Goal: Navigation & Orientation: Find specific page/section

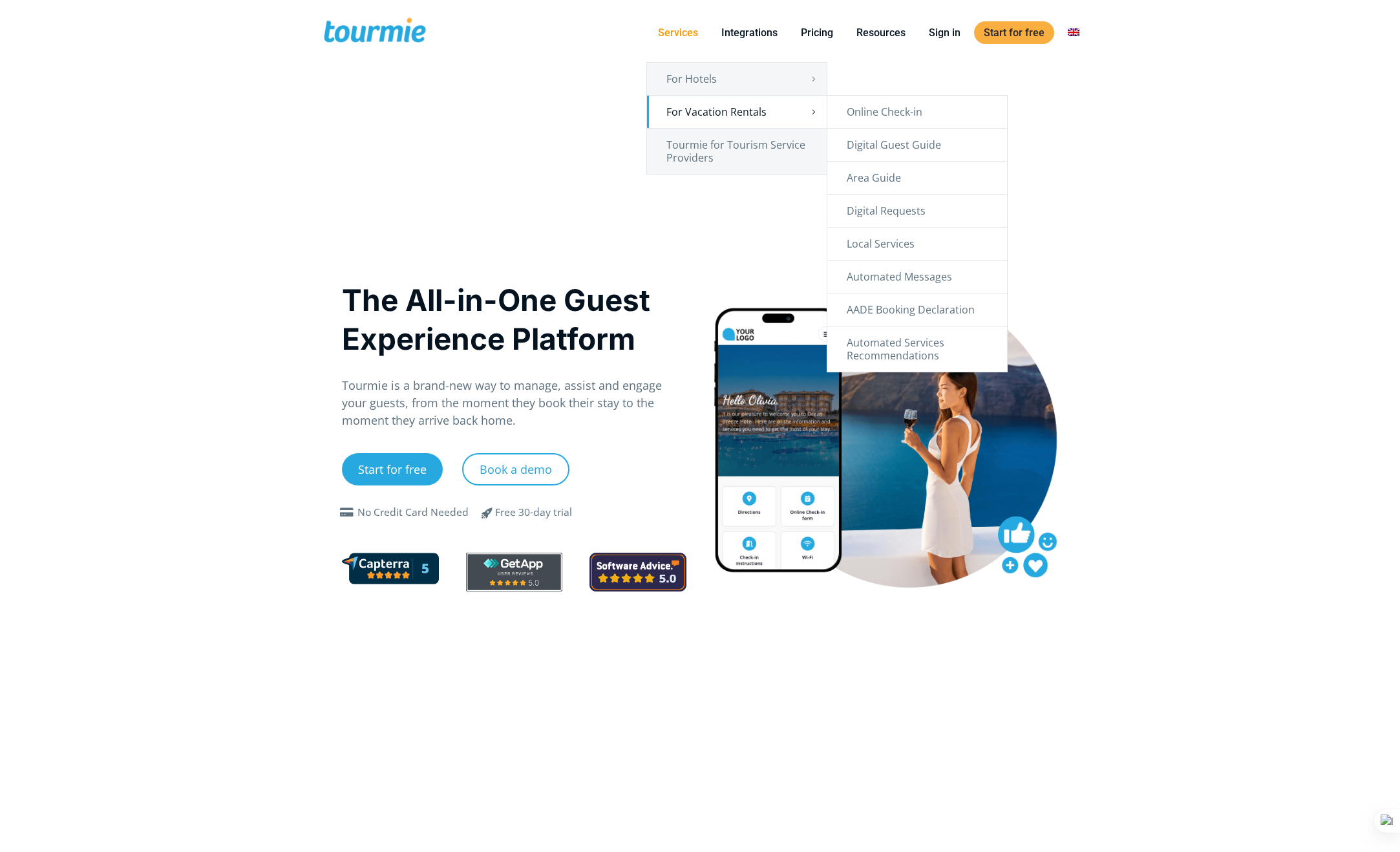
click at [717, 111] on link "For Vacation Rentals" at bounding box center [737, 111] width 179 height 32
checkbox input "true"
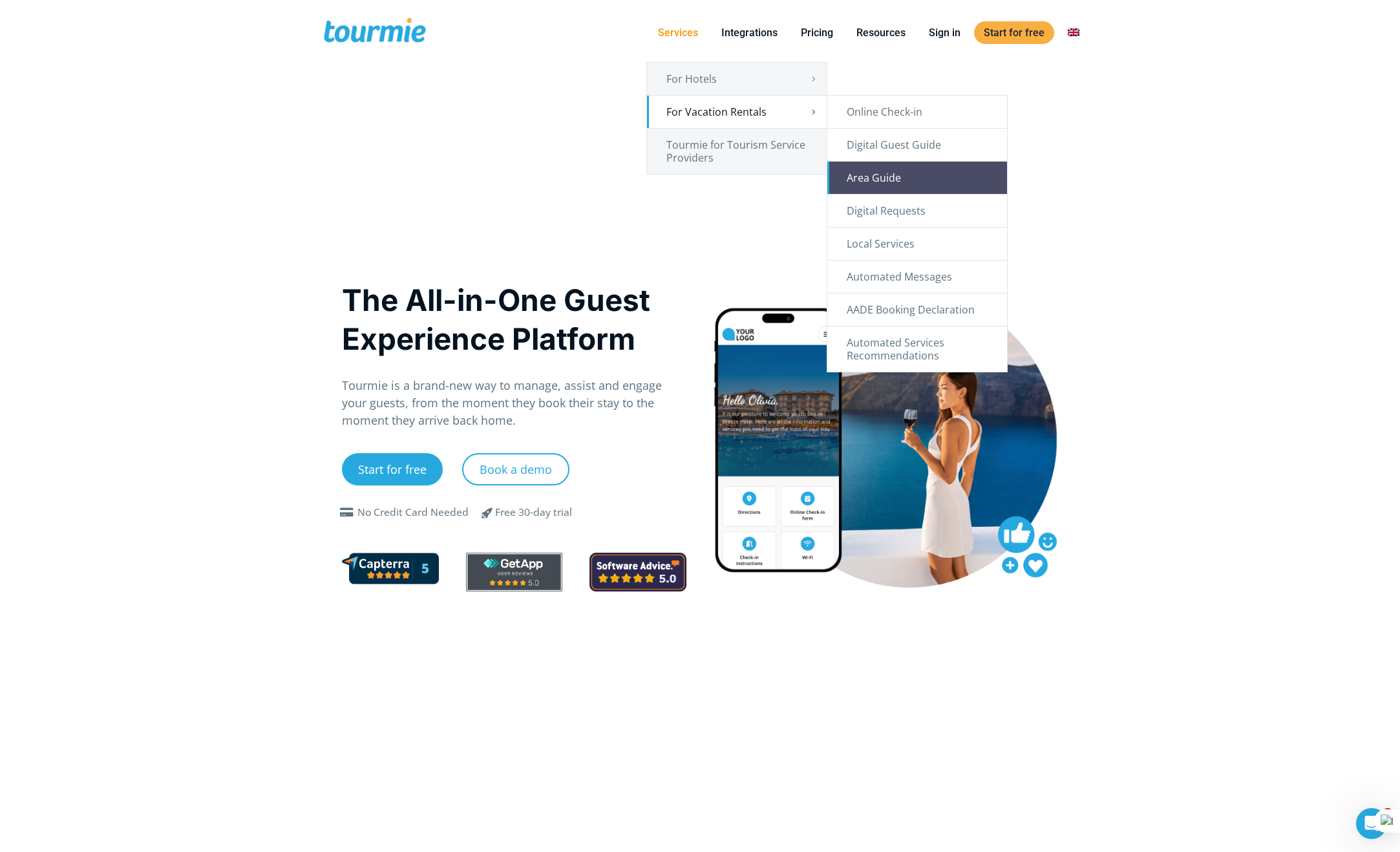
click at [879, 168] on link "Area Guide" at bounding box center [917, 177] width 179 height 32
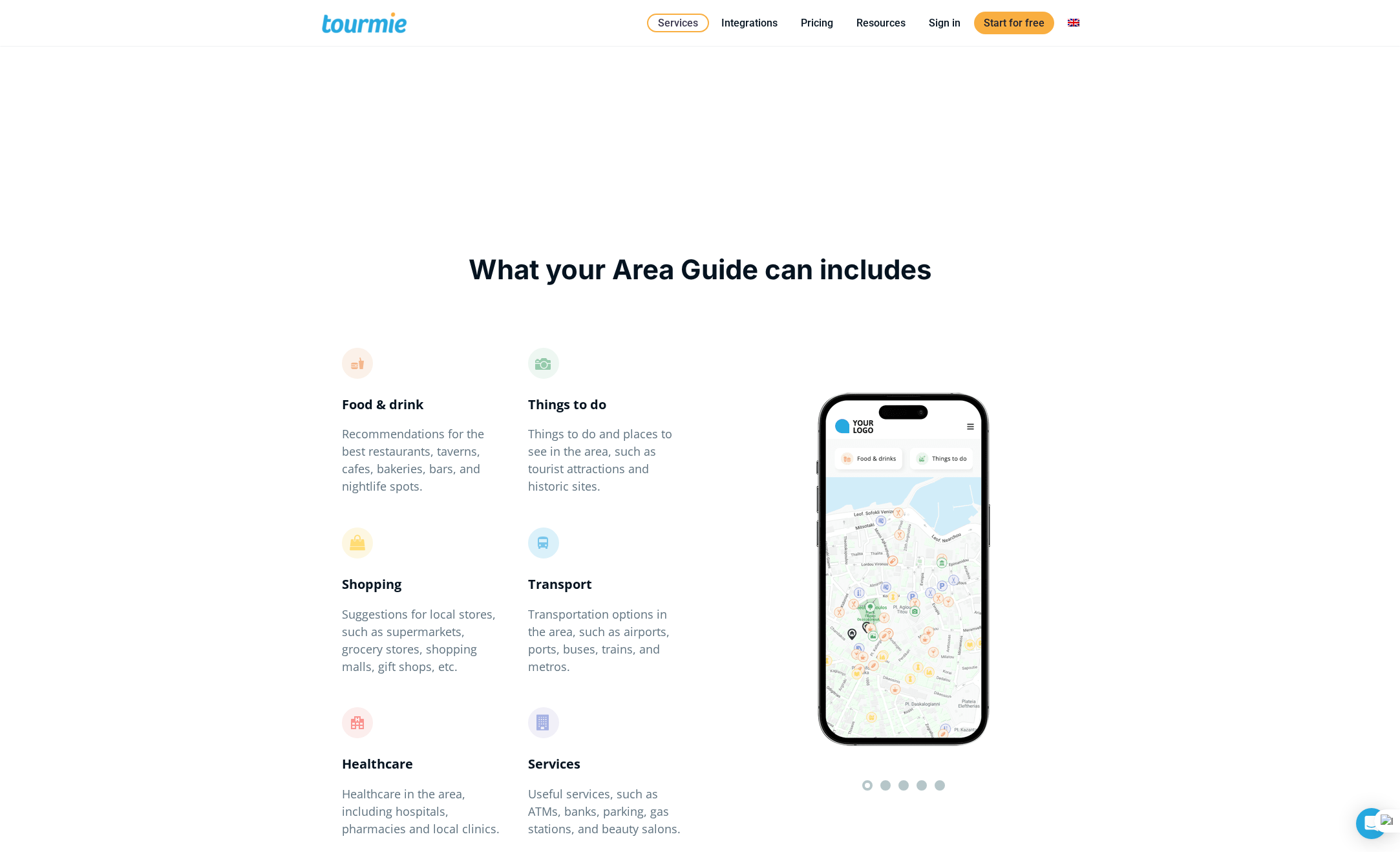
checkbox input "true"
